Goal: Transaction & Acquisition: Subscribe to service/newsletter

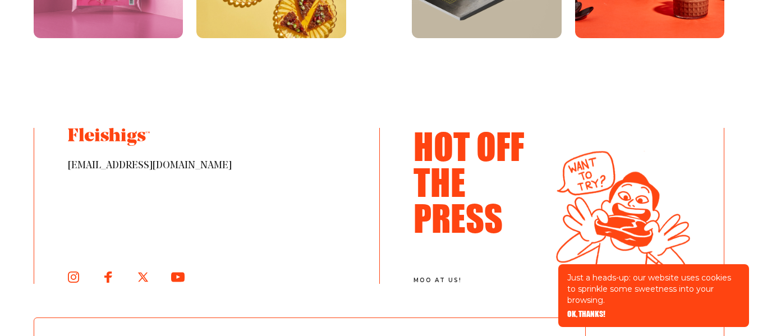
scroll to position [2525, 0]
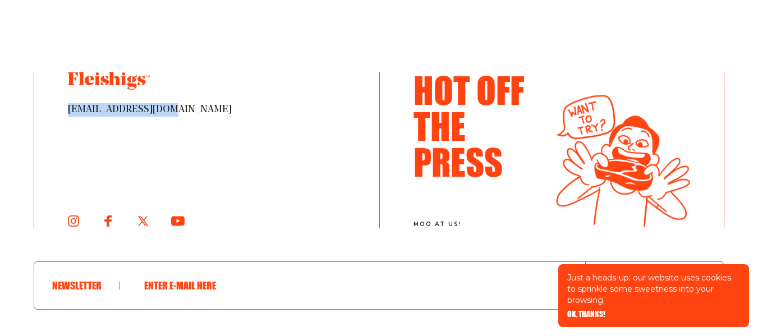
drag, startPoint x: 157, startPoint y: 104, endPoint x: 70, endPoint y: 107, distance: 87.6
click at [70, 107] on span "hello@fleishigs.com" at bounding box center [207, 109] width 278 height 13
copy span "hello@fleishigs.com"
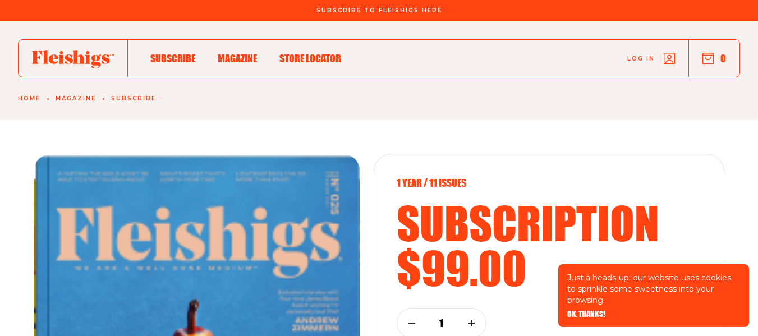
click at [307, 53] on span "Store locator" at bounding box center [310, 46] width 62 height 12
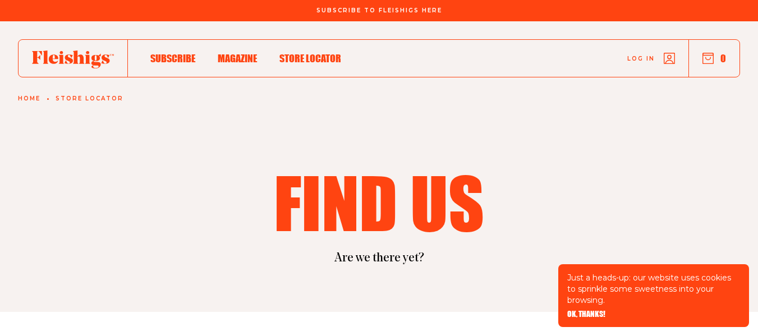
click at [176, 53] on span "Subscribe" at bounding box center [172, 46] width 45 height 12
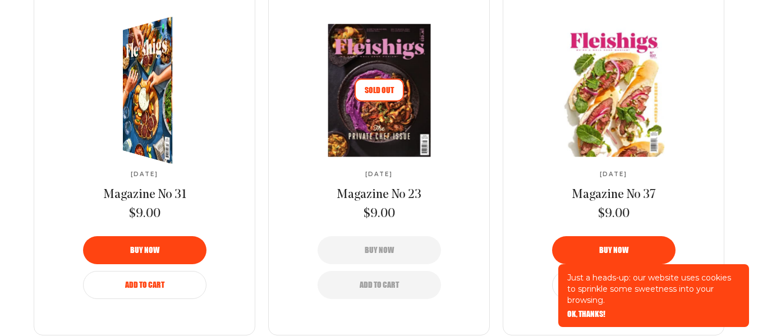
scroll to position [1964, 0]
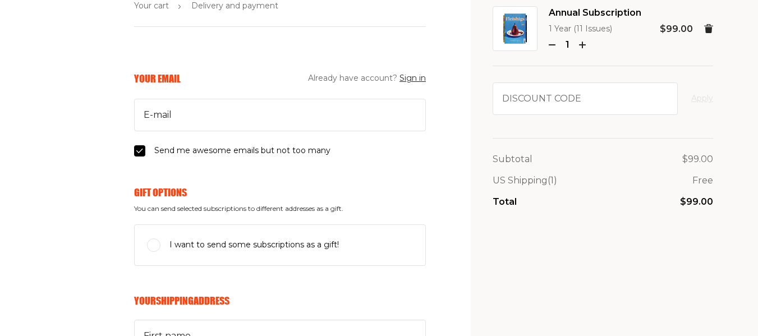
scroll to position [112, 0]
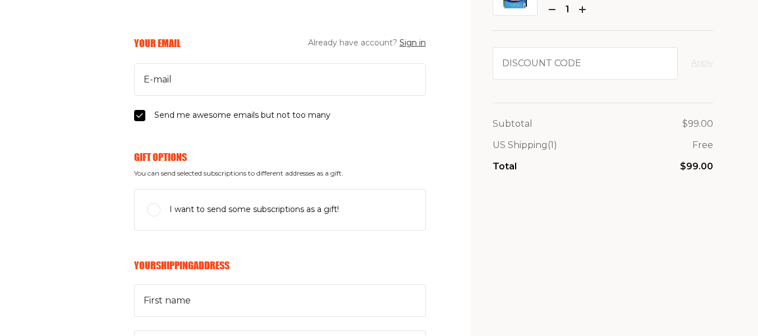
click at [147, 213] on input "I want to send some subscriptions as a gift!" at bounding box center [153, 209] width 13 height 13
checkbox input "true"
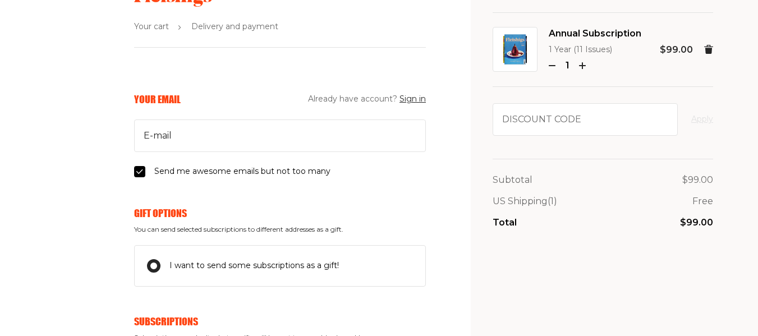
scroll to position [0, 0]
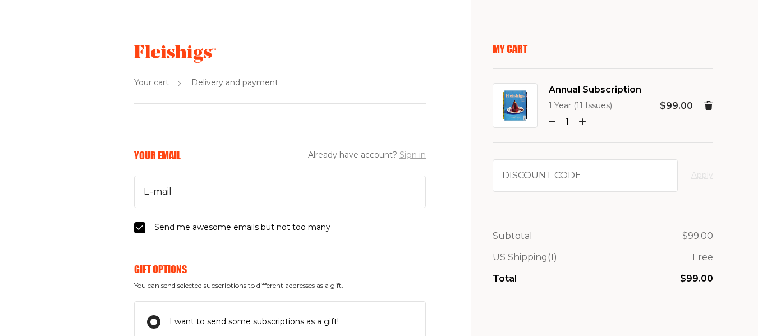
click at [400, 155] on button "Sign in" at bounding box center [413, 155] width 26 height 13
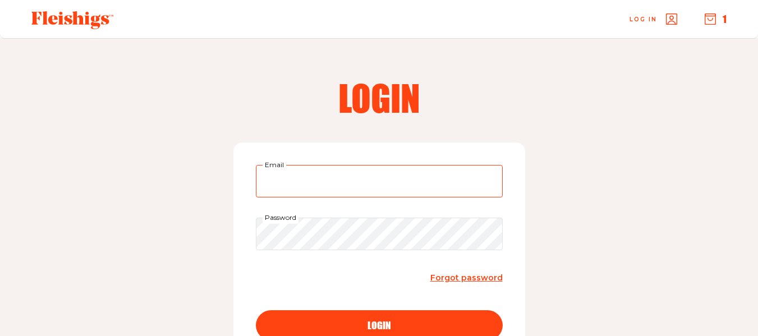
click at [352, 182] on input "Email" at bounding box center [379, 181] width 247 height 33
type input "[EMAIL_ADDRESS][DOMAIN_NAME]"
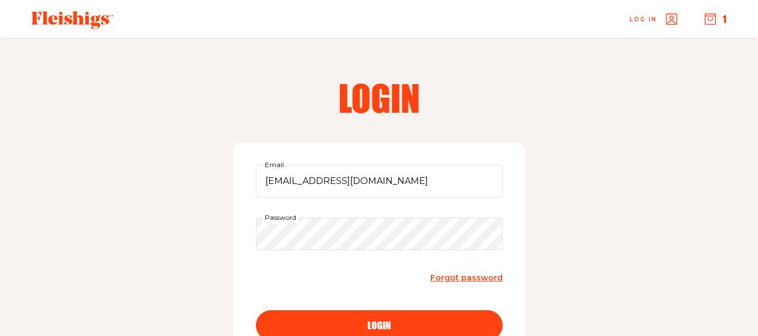
click at [384, 320] on span "login" at bounding box center [380, 315] width 24 height 10
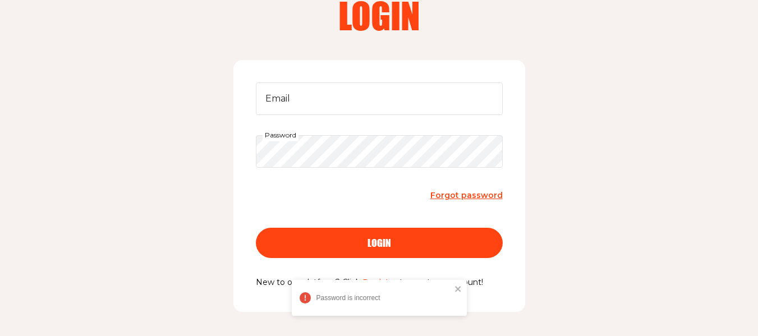
scroll to position [112, 0]
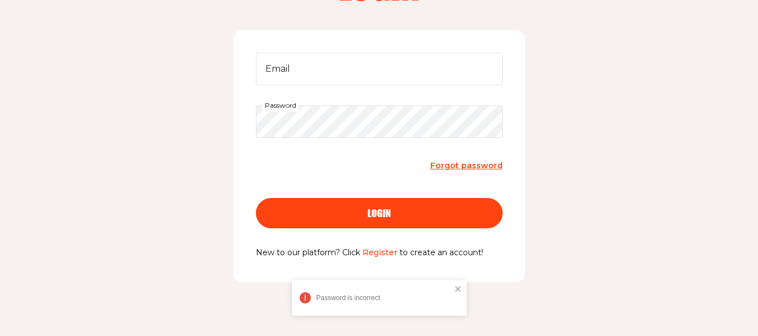
click at [460, 166] on span "Forgot password" at bounding box center [466, 166] width 72 height 10
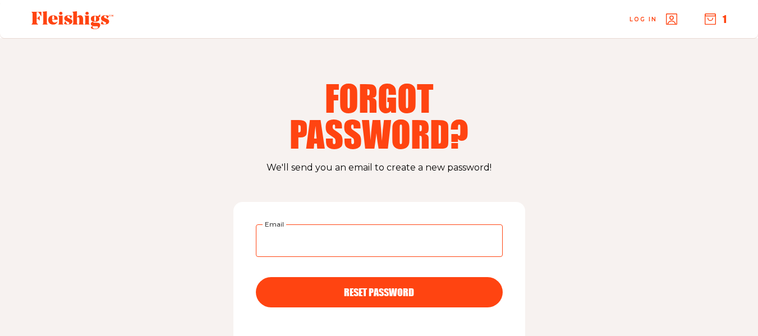
click at [350, 242] on input "Email" at bounding box center [379, 240] width 247 height 33
type input "[EMAIL_ADDRESS][DOMAIN_NAME]"
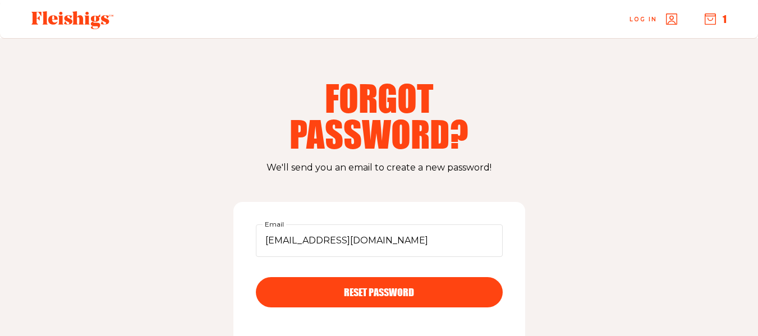
click at [392, 287] on span "RESET PASSWORD" at bounding box center [379, 282] width 70 height 10
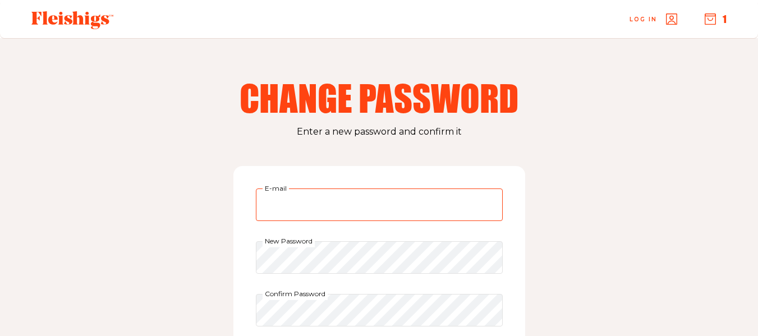
click at [367, 203] on input "E-mail" at bounding box center [379, 205] width 247 height 33
type input "[EMAIL_ADDRESS][DOMAIN_NAME]"
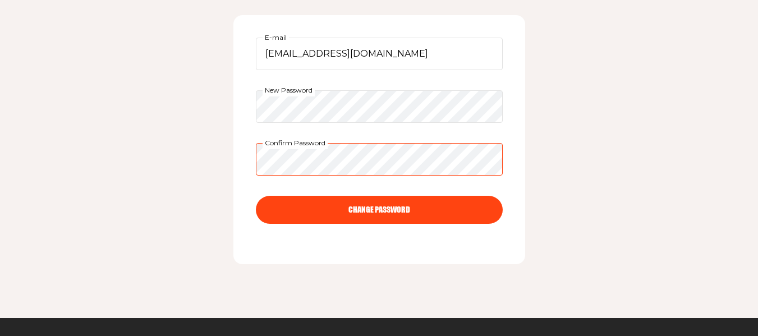
scroll to position [168, 0]
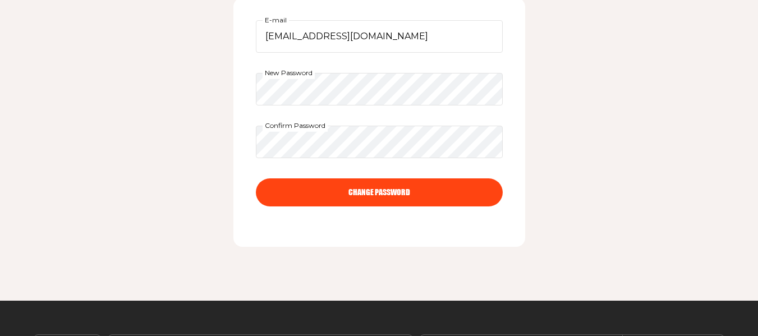
click at [378, 196] on button "CHANGE PASSWORD" at bounding box center [379, 192] width 247 height 28
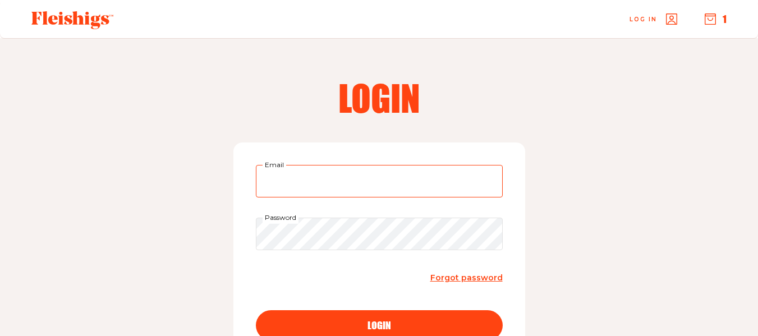
click at [375, 183] on input "Email" at bounding box center [379, 181] width 247 height 33
type input "[EMAIL_ADDRESS][DOMAIN_NAME]"
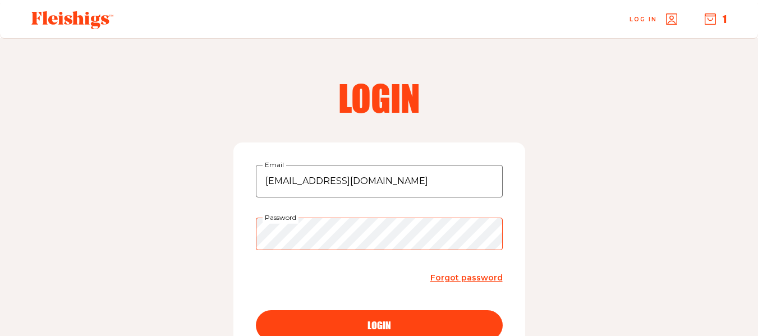
click at [256, 310] on button "login" at bounding box center [379, 325] width 247 height 30
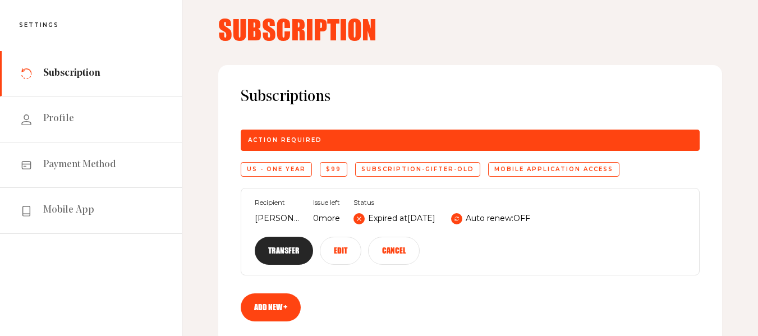
click at [397, 169] on div "subscription-gifter-old" at bounding box center [417, 169] width 125 height 15
click at [428, 166] on div "subscription-gifter-old" at bounding box center [417, 169] width 125 height 15
click at [361, 237] on button "Edit" at bounding box center [341, 251] width 42 height 28
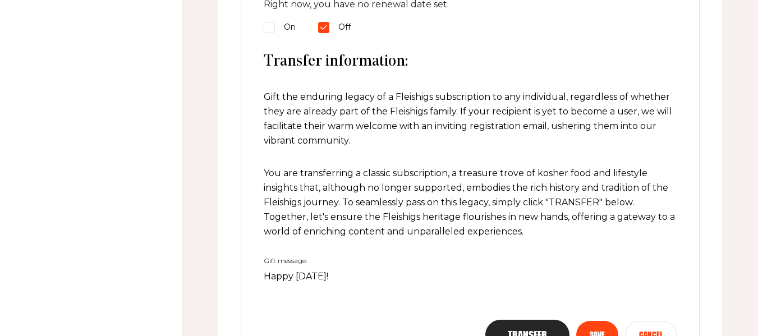
scroll to position [673, 0]
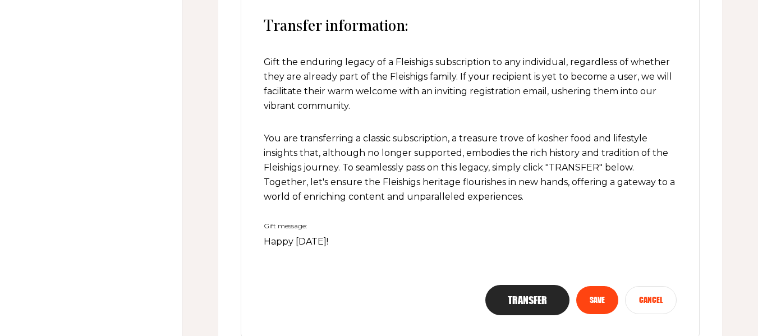
click at [652, 304] on button "Cancel" at bounding box center [651, 300] width 52 height 28
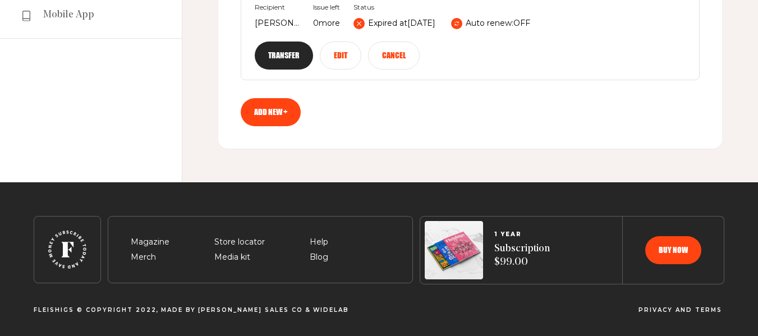
scroll to position [221, 0]
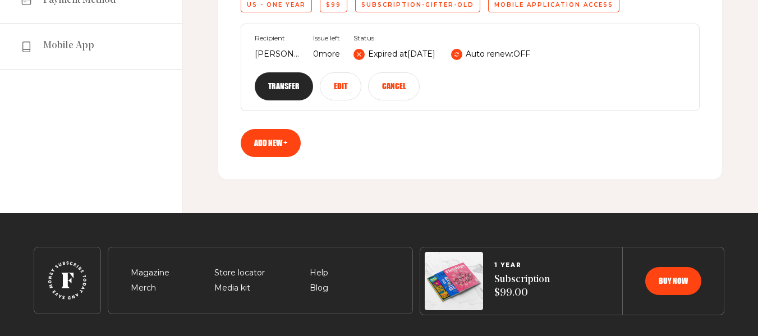
click at [265, 129] on link "Add new +" at bounding box center [271, 143] width 60 height 28
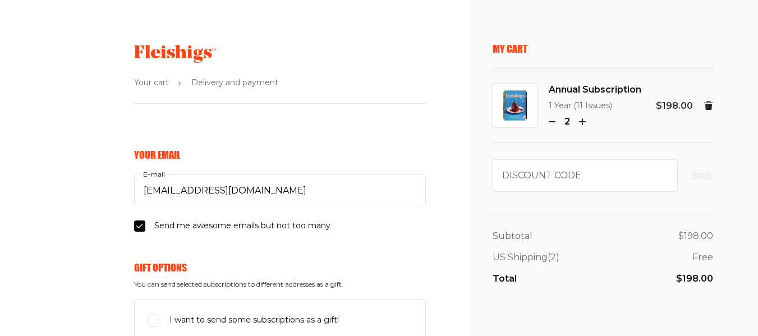
scroll to position [56, 0]
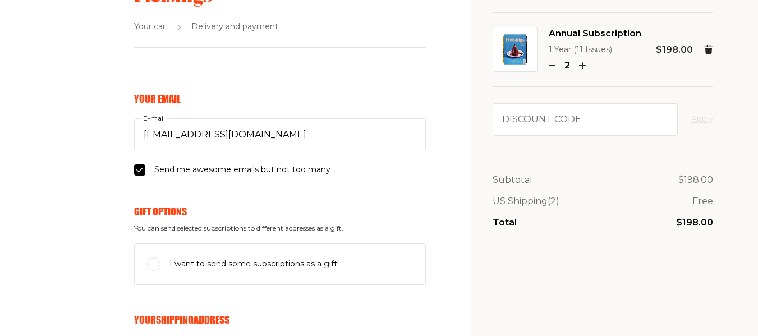
click at [549, 65] on icon "button" at bounding box center [552, 65] width 7 height 7
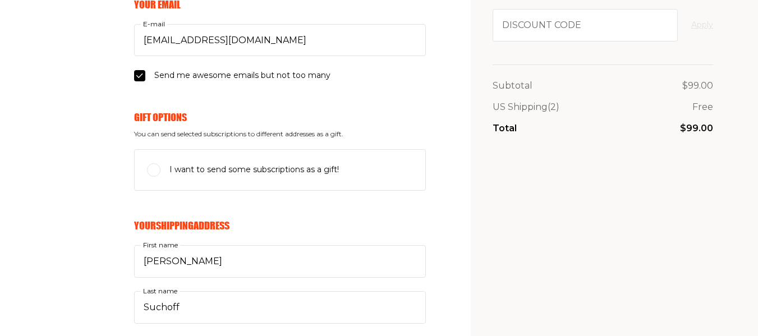
scroll to position [168, 0]
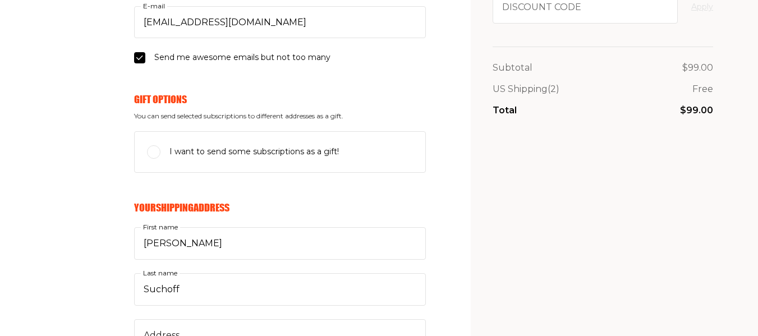
click at [147, 150] on input "I want to send some subscriptions as a gift!" at bounding box center [153, 151] width 13 height 13
checkbox input "true"
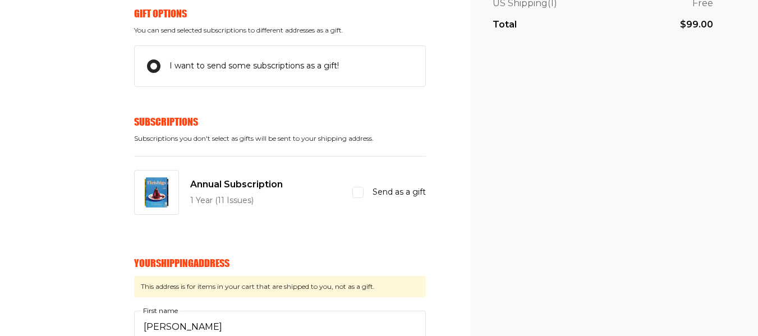
scroll to position [281, 0]
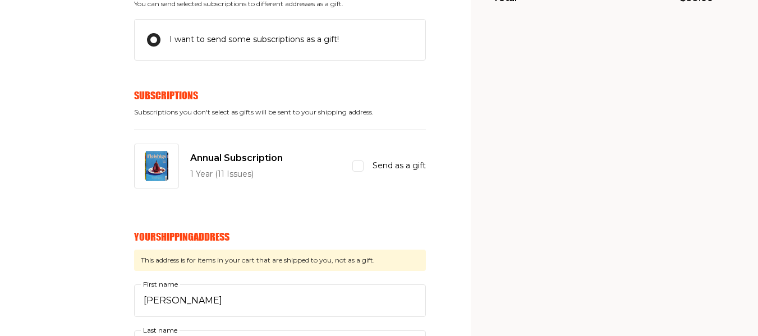
click at [352, 169] on input "Send as a gift" at bounding box center [357, 166] width 11 height 11
checkbox input "true"
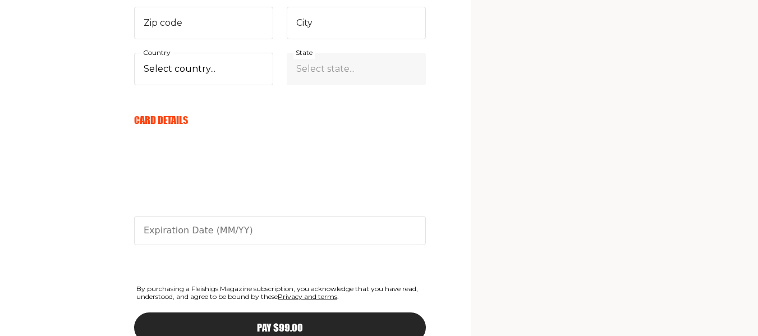
scroll to position [1176, 0]
